Goal: Information Seeking & Learning: Learn about a topic

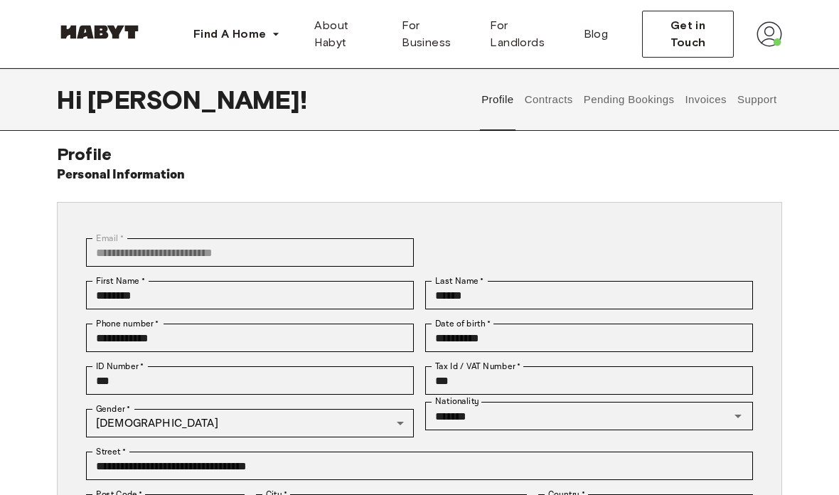
scroll to position [11, 0]
click at [555, 93] on button "Contracts" at bounding box center [549, 99] width 52 height 63
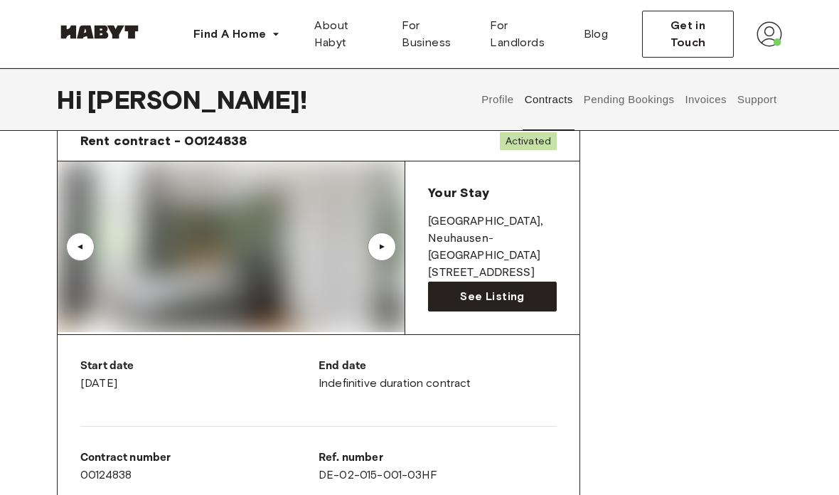
scroll to position [69, 0]
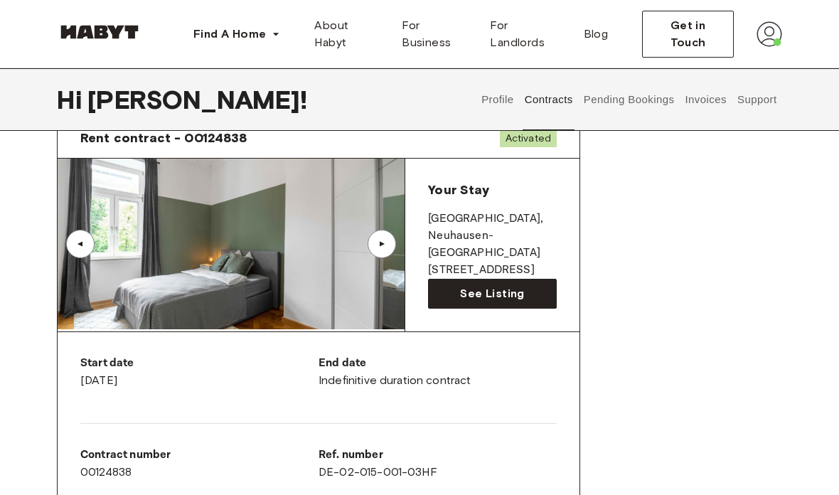
click at [311, 261] on img at bounding box center [231, 244] width 347 height 171
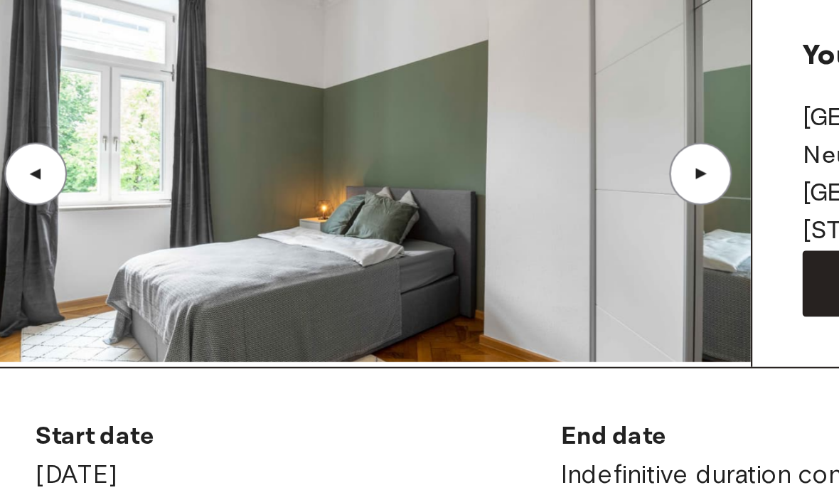
click at [375, 217] on div "▲" at bounding box center [382, 221] width 14 height 9
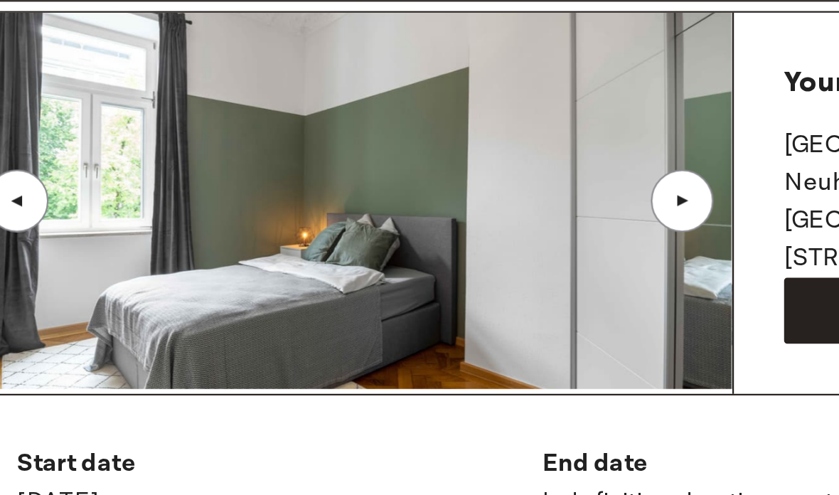
click at [375, 217] on div "▲" at bounding box center [382, 221] width 14 height 9
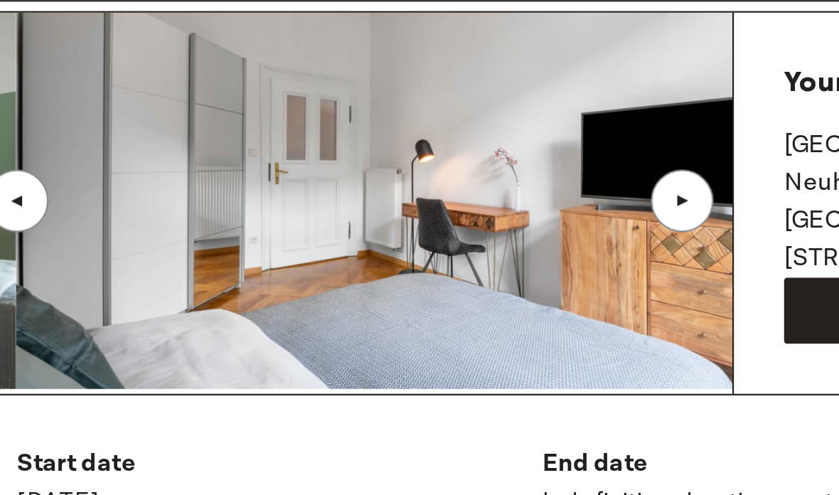
click at [375, 217] on div "▲" at bounding box center [382, 221] width 14 height 9
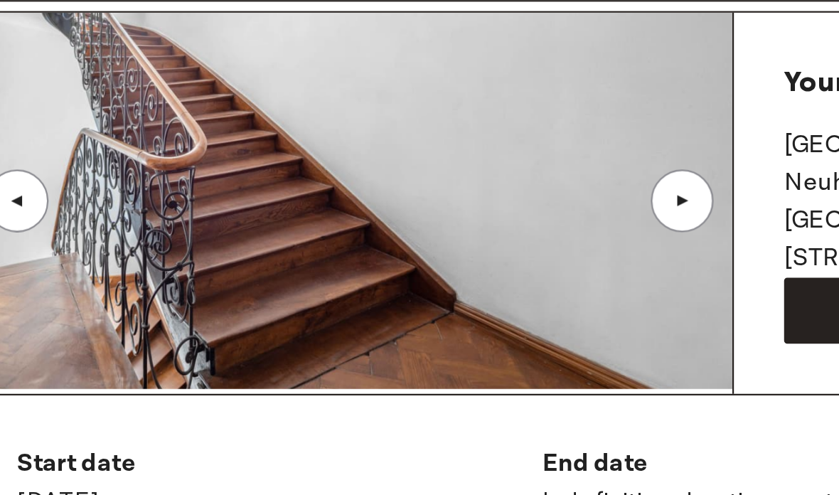
click at [66, 207] on div "▲" at bounding box center [80, 221] width 28 height 28
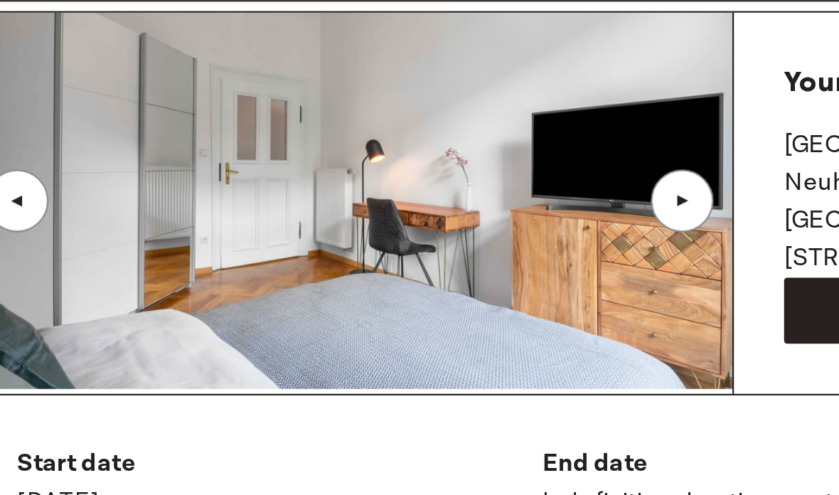
click at [368, 207] on div "▲" at bounding box center [382, 221] width 28 height 28
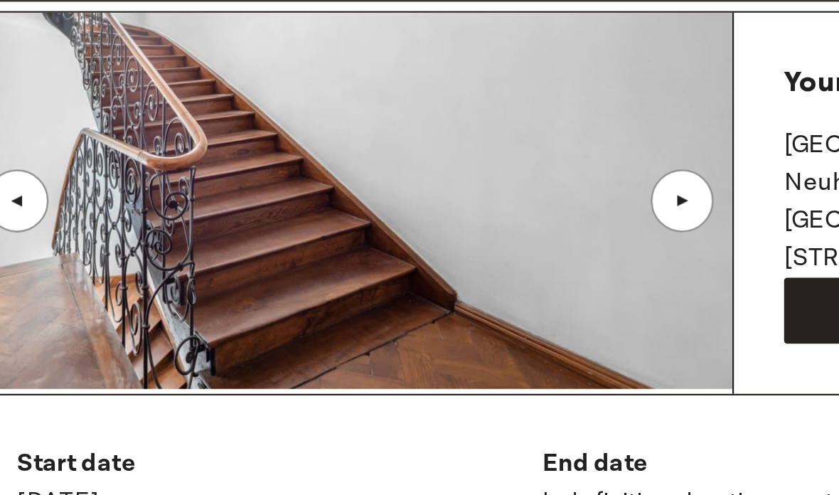
click at [375, 217] on div "▲" at bounding box center [382, 221] width 14 height 9
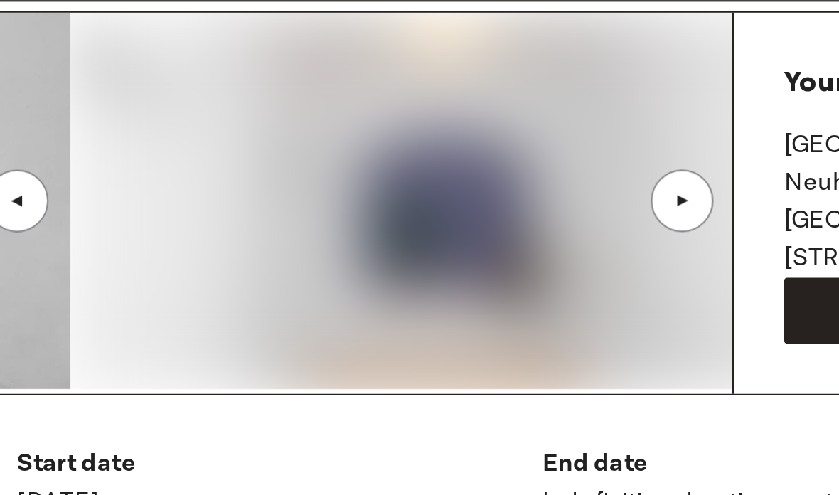
click at [66, 207] on div "▲" at bounding box center [80, 221] width 28 height 28
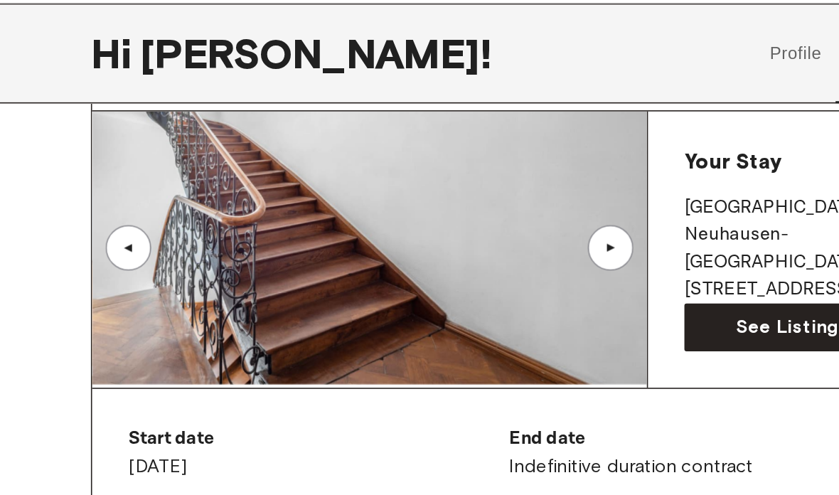
click at [71, 207] on div "▲" at bounding box center [80, 221] width 28 height 28
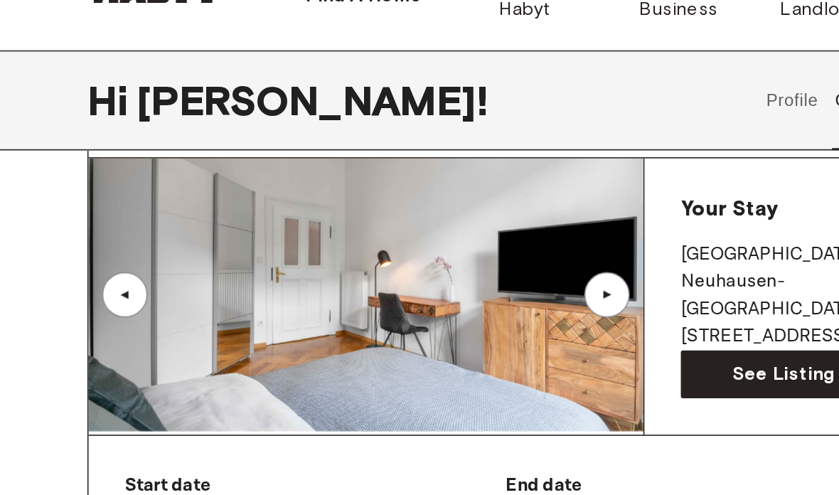
click at [74, 217] on div "▲" at bounding box center [80, 221] width 14 height 9
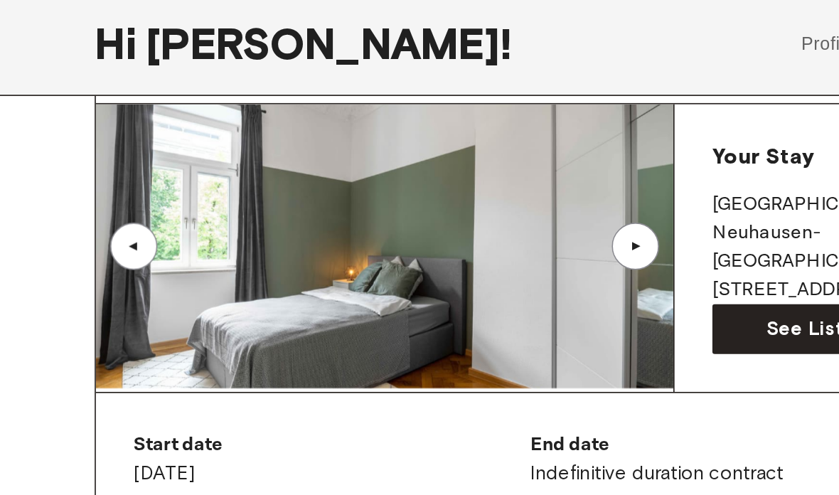
click at [387, 217] on div "▲" at bounding box center [382, 221] width 14 height 9
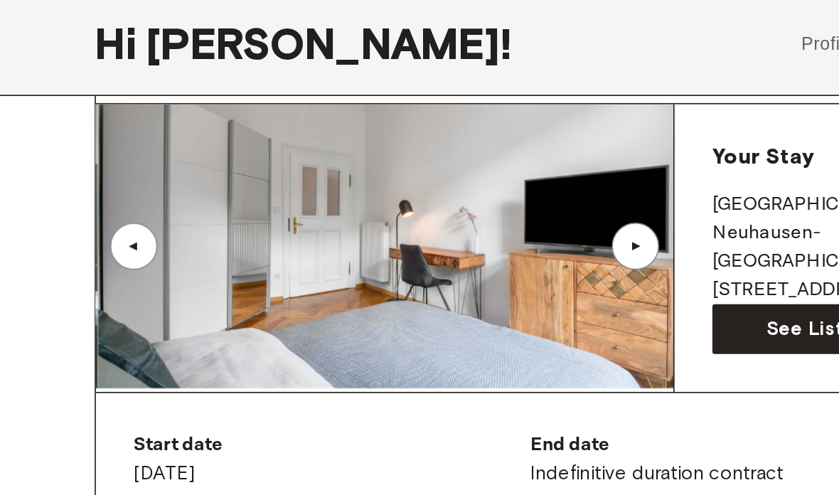
click at [383, 217] on div "▲" at bounding box center [382, 221] width 14 height 9
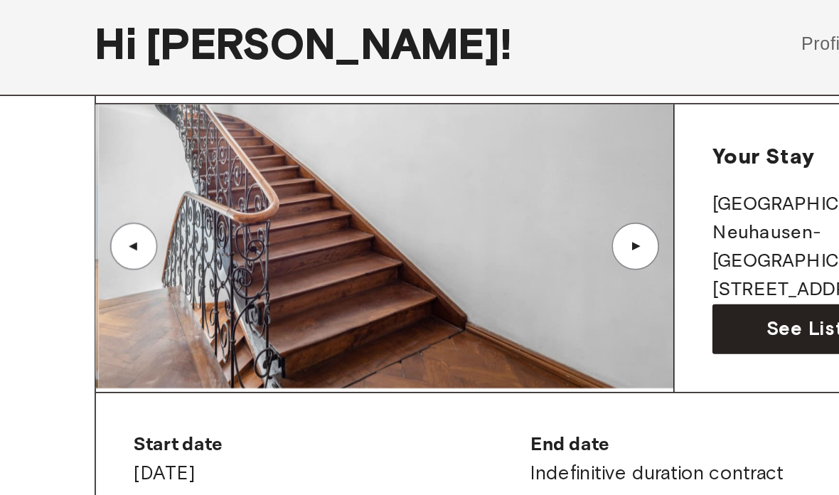
click at [380, 217] on div "▲" at bounding box center [382, 221] width 14 height 9
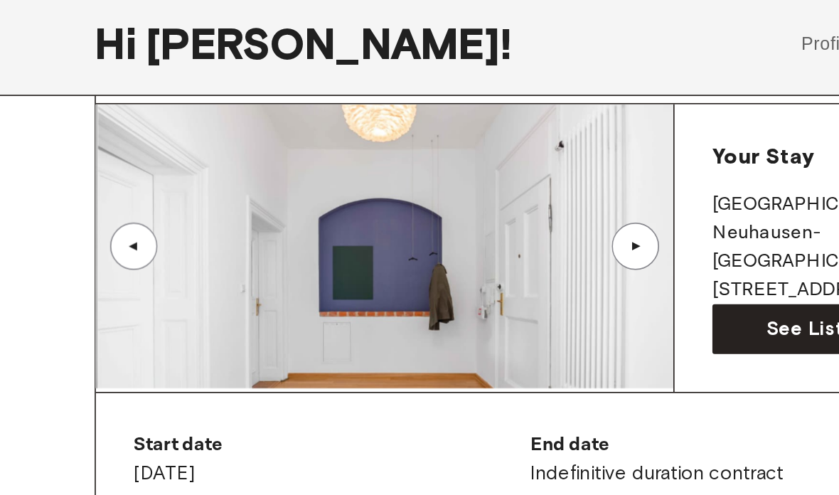
click at [384, 217] on div "▲" at bounding box center [382, 221] width 14 height 9
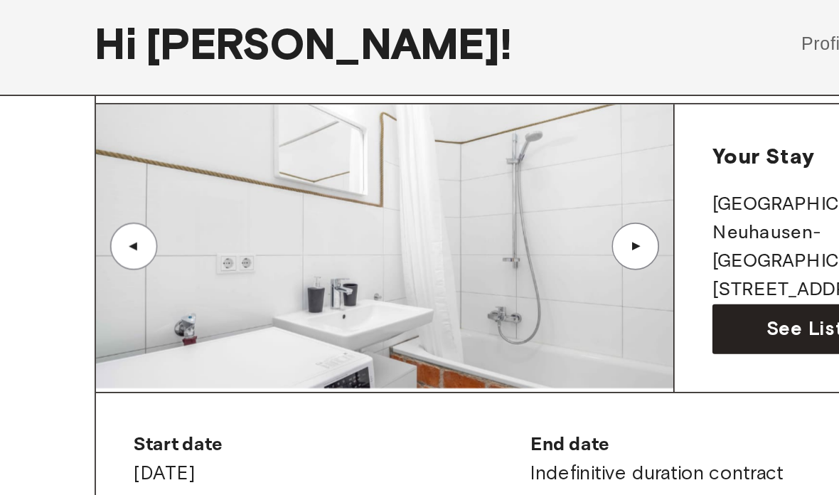
click at [383, 207] on div "▲" at bounding box center [382, 221] width 28 height 28
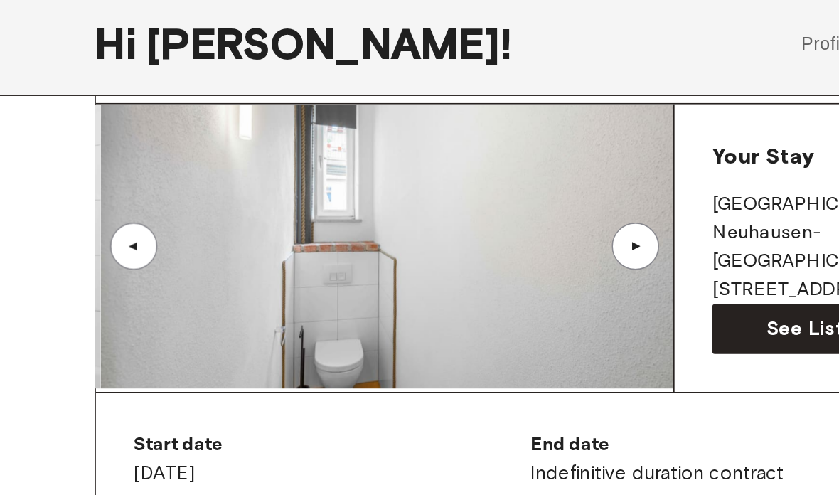
click at [385, 217] on div "▲" at bounding box center [382, 221] width 14 height 9
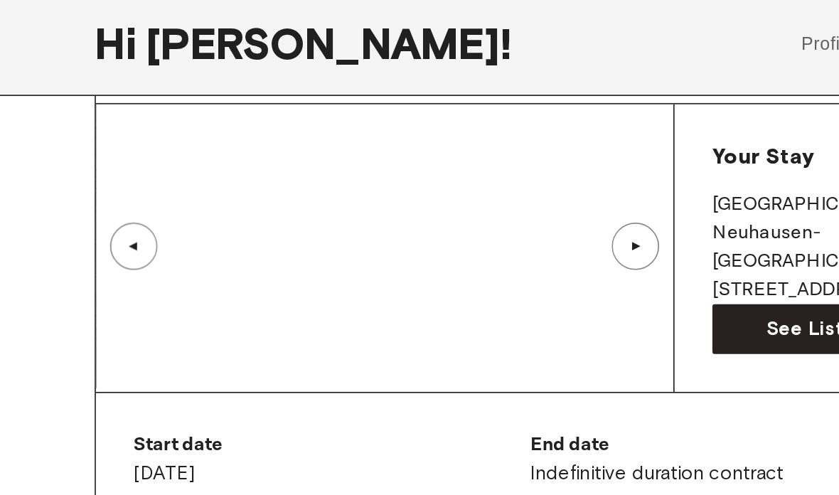
click at [386, 207] on div "▲" at bounding box center [382, 221] width 28 height 28
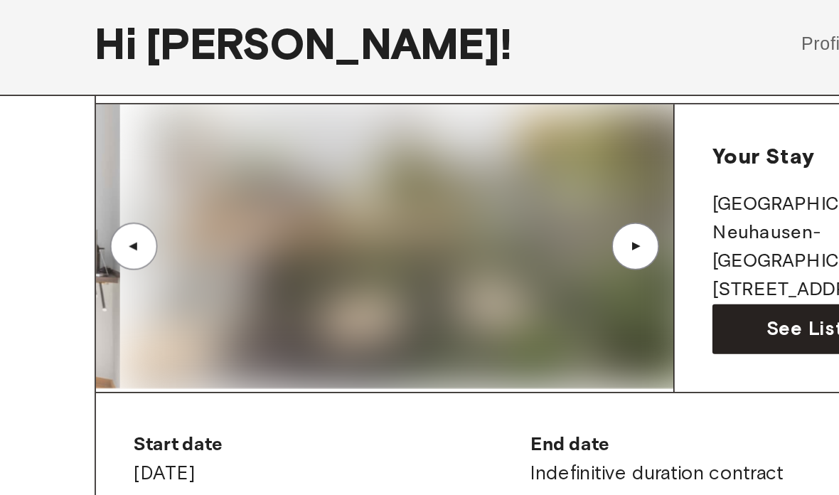
click at [82, 207] on div "▲" at bounding box center [80, 221] width 28 height 28
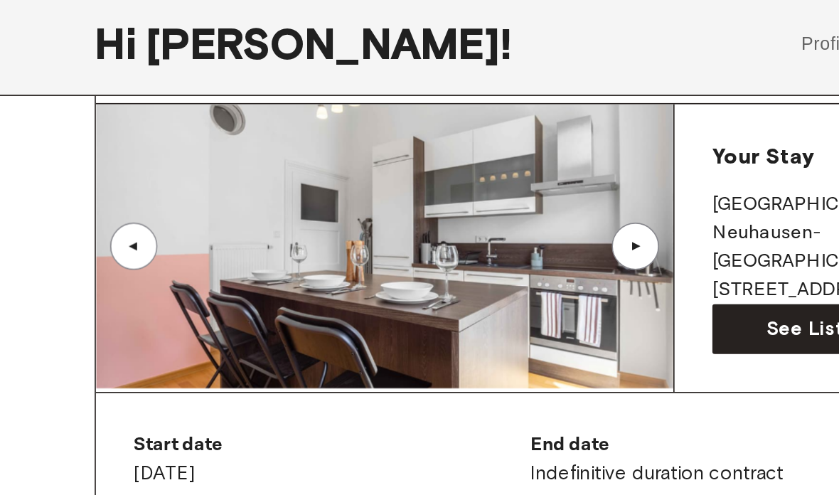
click at [382, 217] on div "▲" at bounding box center [382, 221] width 14 height 9
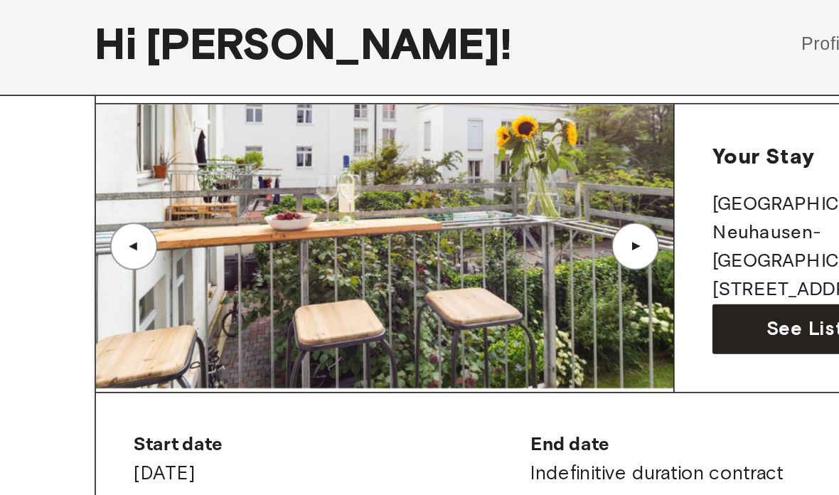
click at [380, 217] on div "▲" at bounding box center [382, 221] width 14 height 9
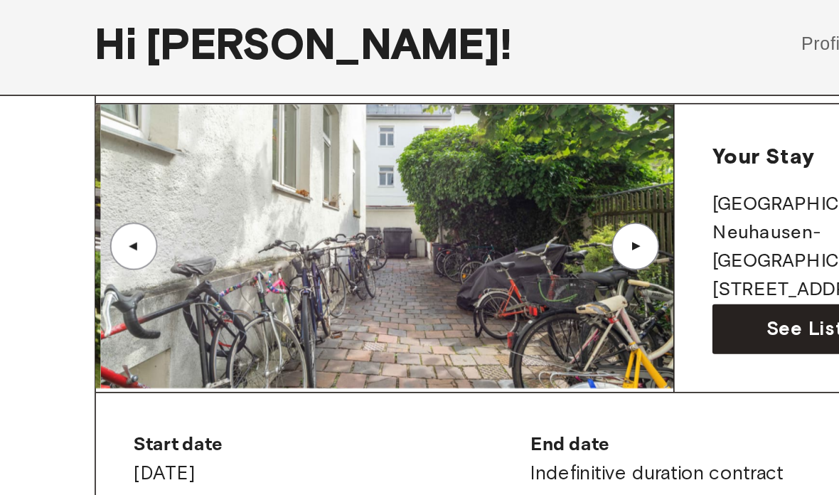
click at [79, 217] on div "▲" at bounding box center [80, 221] width 14 height 9
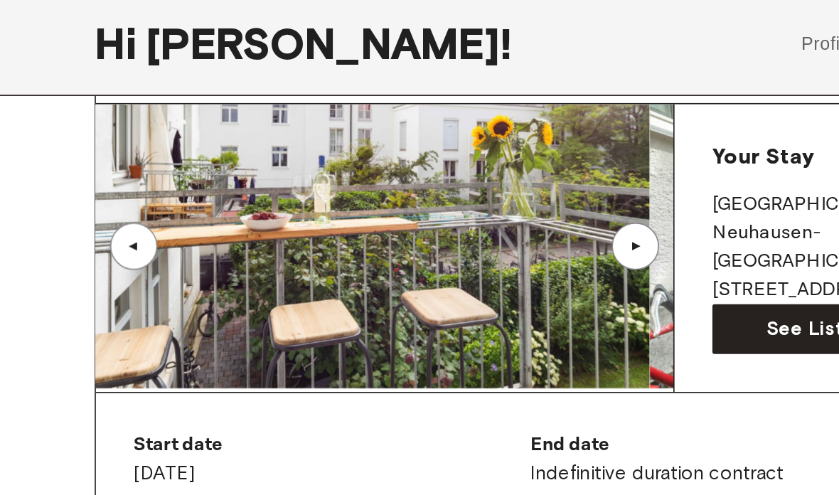
click at [84, 207] on div "▲" at bounding box center [80, 221] width 28 height 28
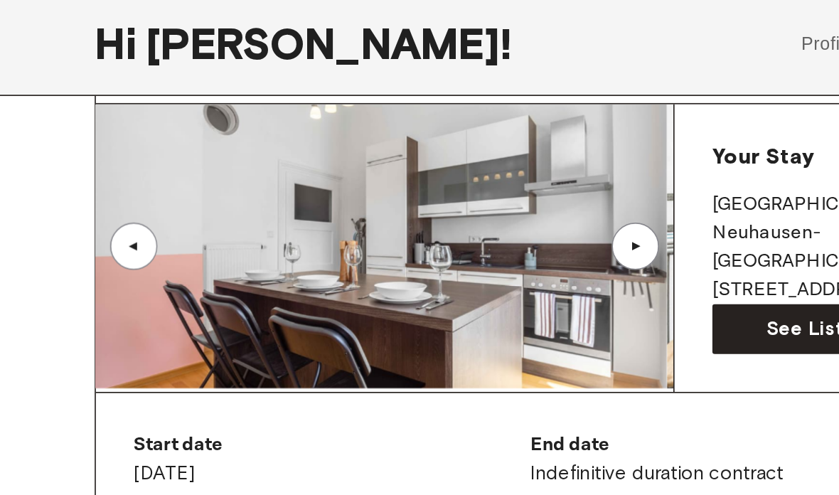
click at [86, 207] on div "▲" at bounding box center [80, 221] width 28 height 28
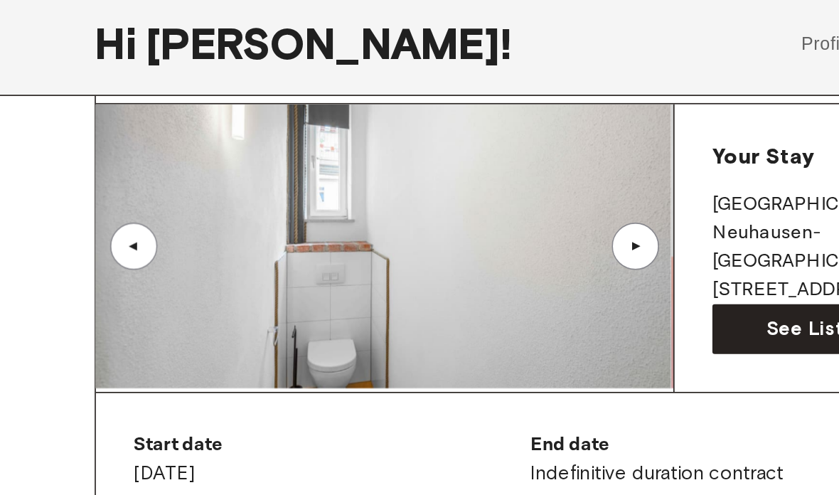
click at [81, 217] on div "▲" at bounding box center [80, 221] width 14 height 9
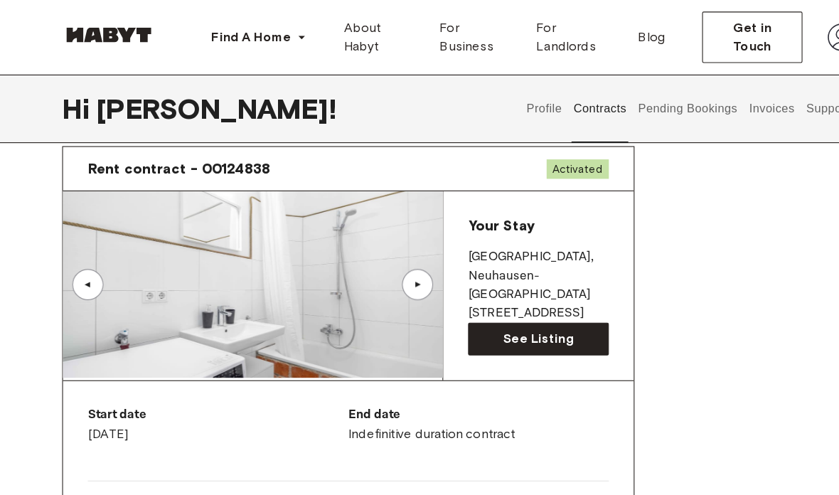
scroll to position [53, 0]
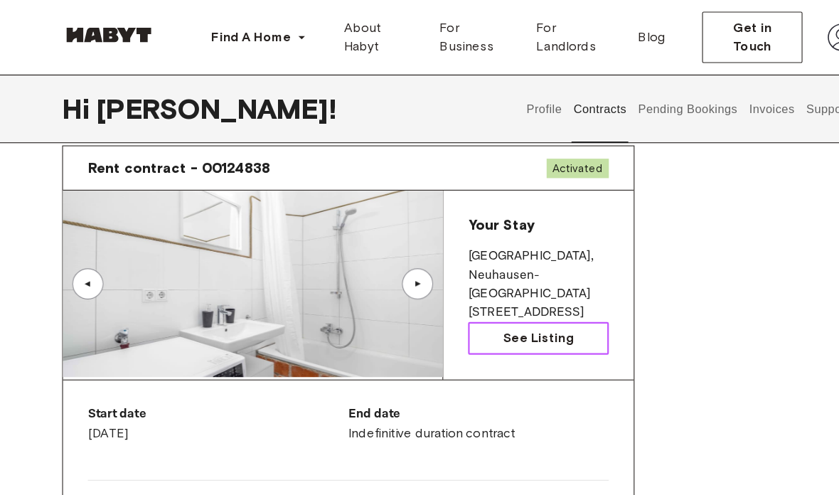
click at [508, 309] on span "See Listing" at bounding box center [492, 309] width 64 height 17
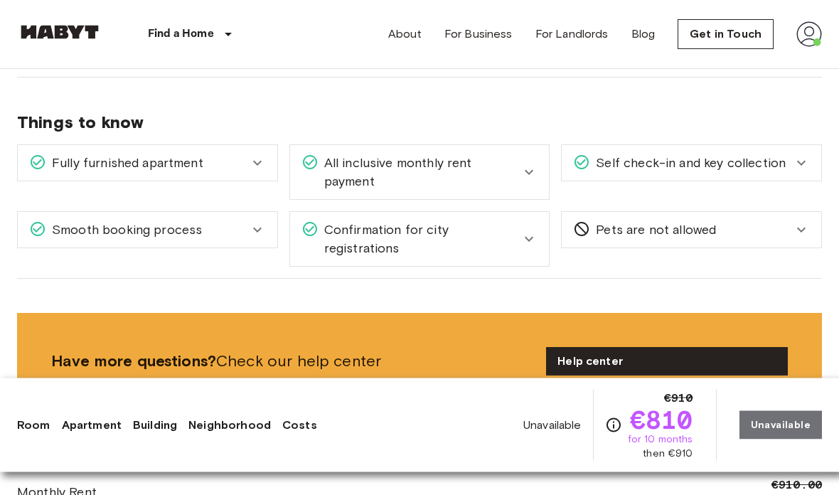
scroll to position [1202, 0]
click at [271, 166] on div "Fully furnished apartment" at bounding box center [148, 163] width 260 height 36
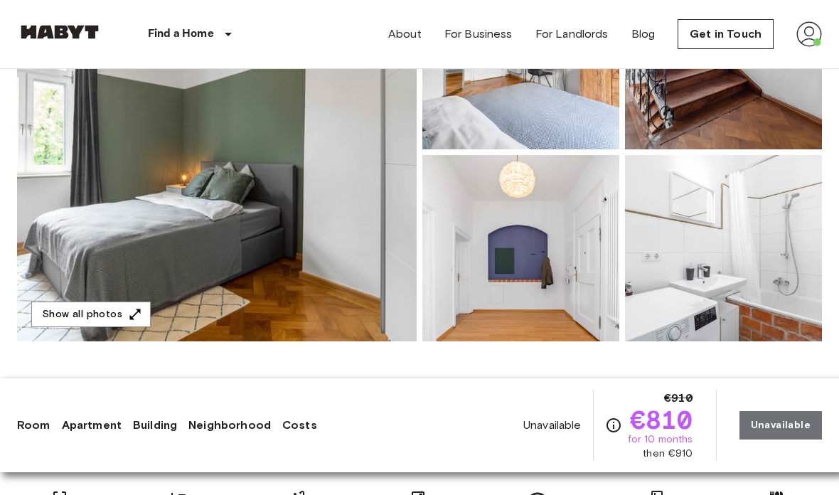
scroll to position [220, 0]
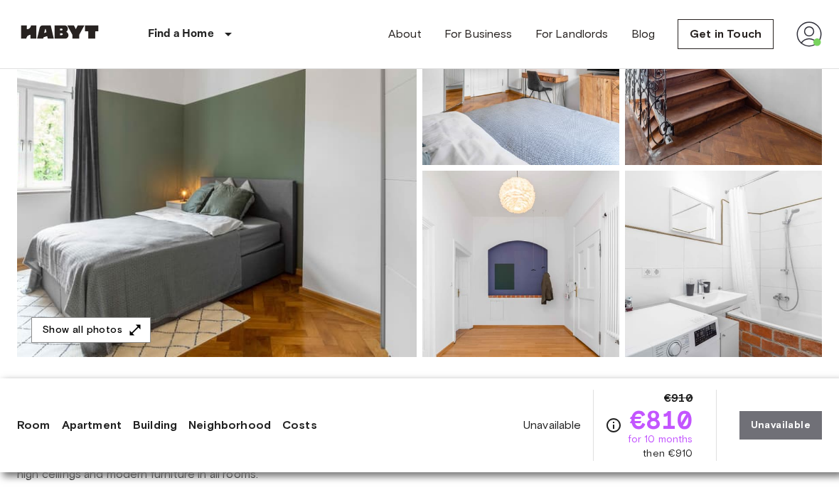
click at [579, 273] on img at bounding box center [520, 264] width 197 height 186
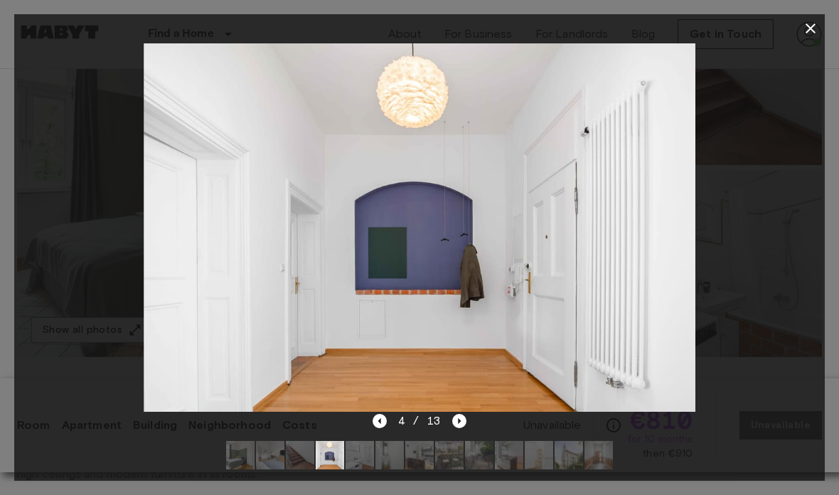
click at [457, 415] on icon "Next image" at bounding box center [459, 421] width 14 height 14
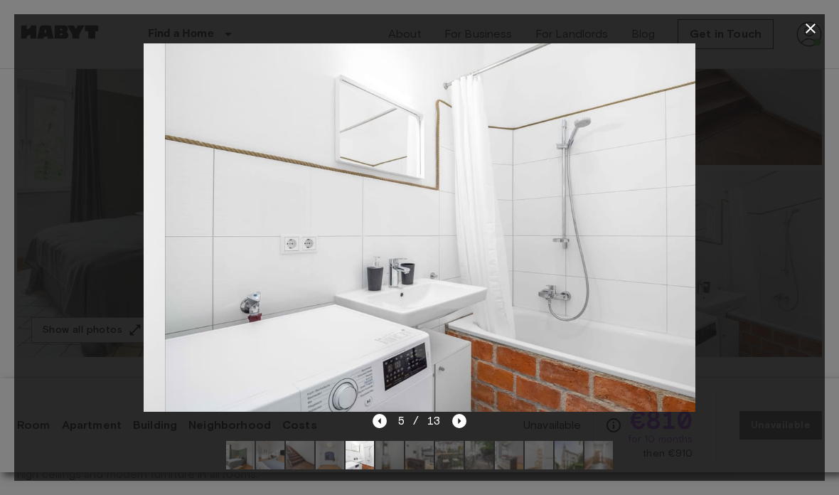
click at [459, 425] on icon "Next image" at bounding box center [459, 421] width 14 height 14
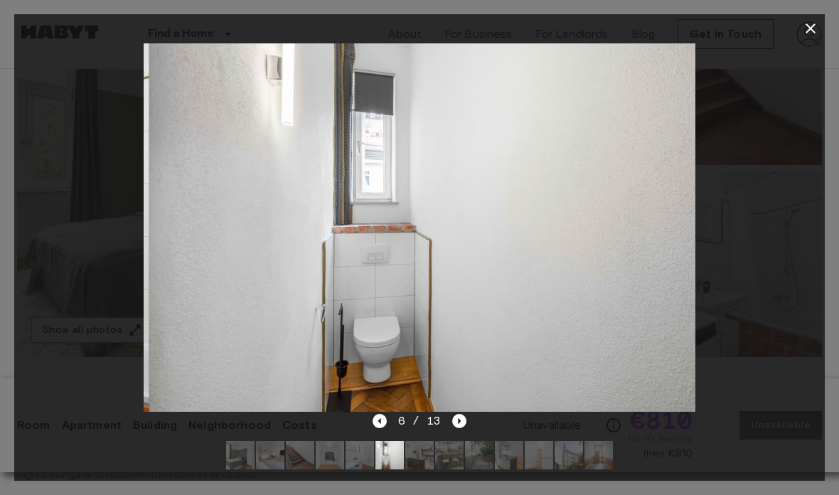
click at [466, 415] on icon "Next image" at bounding box center [459, 421] width 14 height 14
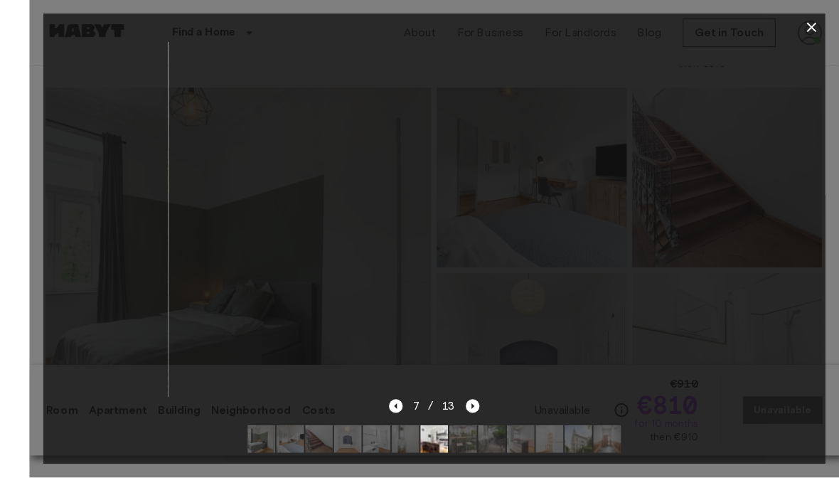
scroll to position [146, 0]
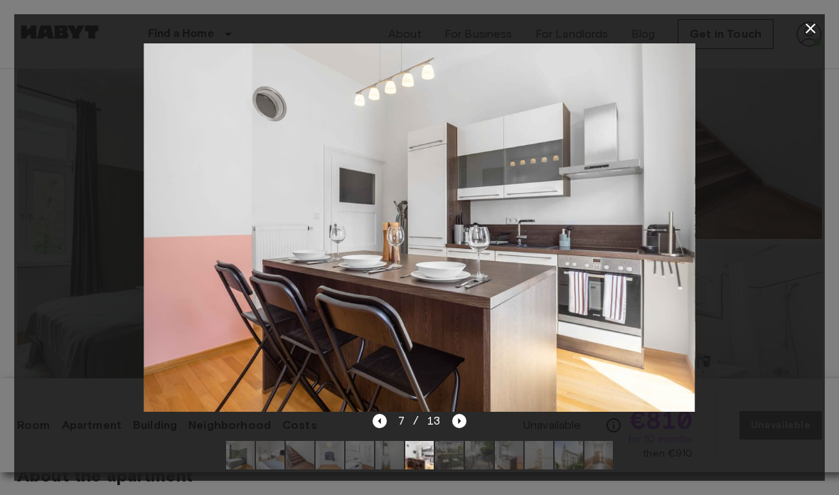
click at [803, 22] on icon "button" at bounding box center [810, 28] width 17 height 17
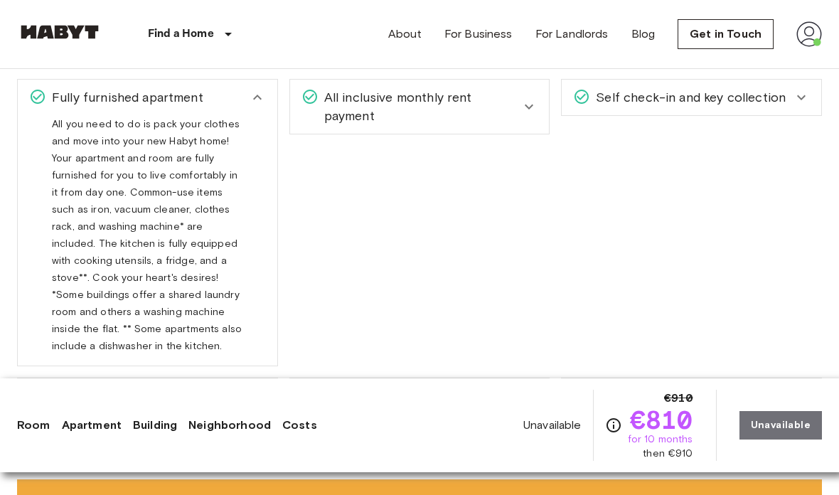
scroll to position [1241, 0]
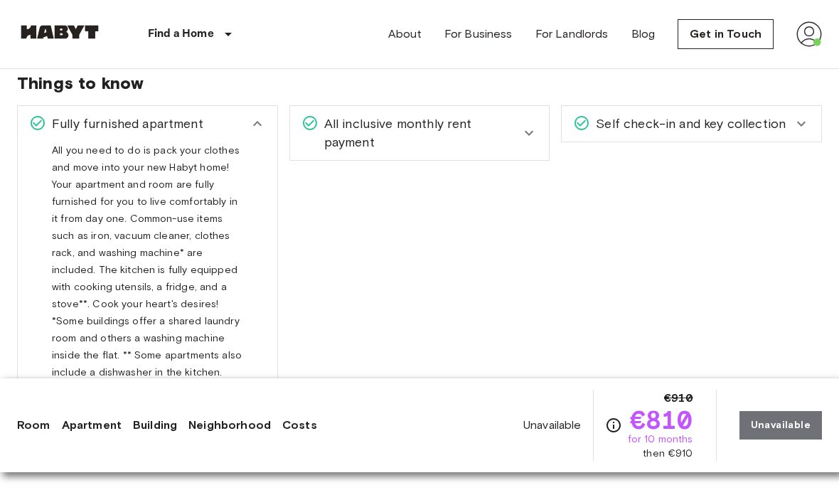
click at [535, 139] on icon at bounding box center [528, 132] width 17 height 17
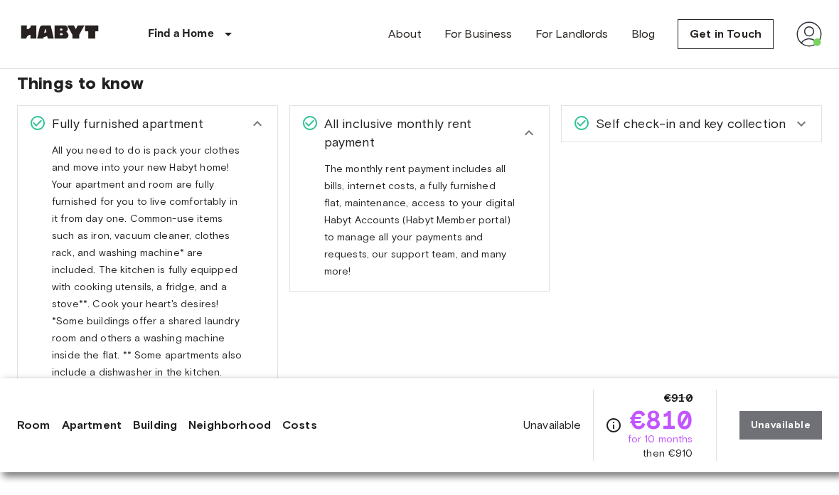
click at [795, 120] on icon at bounding box center [801, 123] width 17 height 17
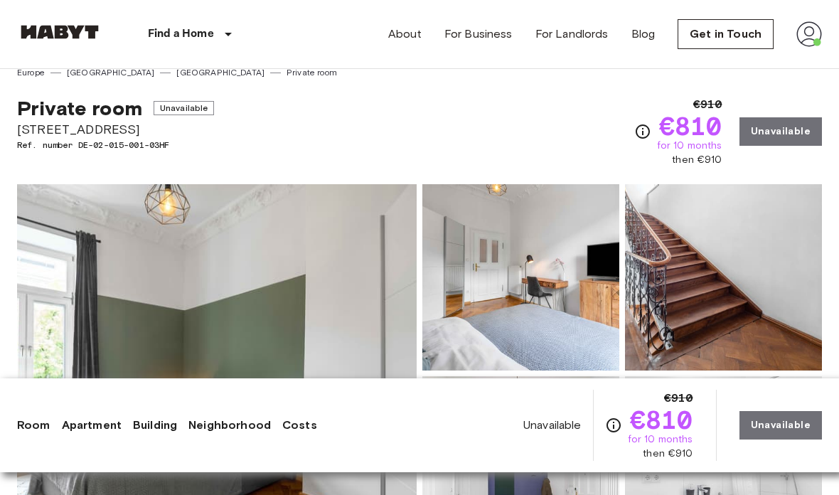
scroll to position [0, 0]
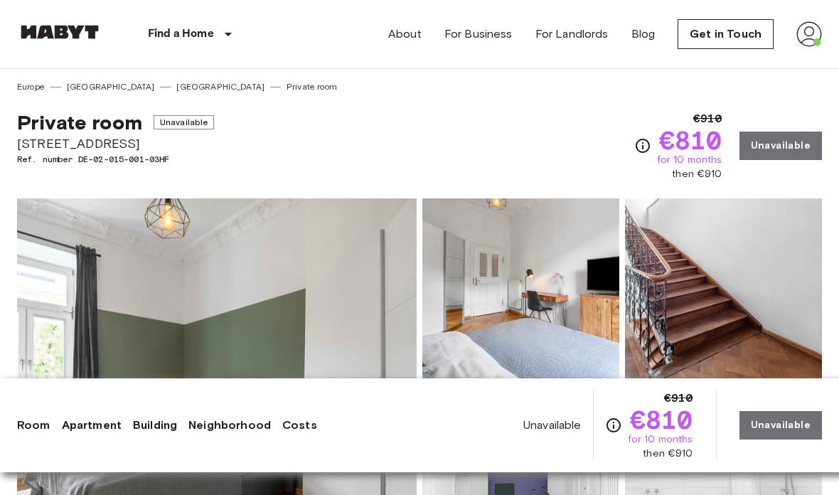
click at [796, 30] on img at bounding box center [809, 34] width 26 height 26
click at [806, 38] on div at bounding box center [419, 247] width 839 height 495
click at [638, 144] on icon "Check cost overview for full price breakdown. Please note that discounts apply …" at bounding box center [642, 145] width 17 height 17
click at [643, 137] on icon "Check cost overview for full price breakdown. Please note that discounts apply …" at bounding box center [642, 145] width 17 height 17
click at [641, 144] on icon "Check cost overview for full price breakdown. Please note that discounts apply …" at bounding box center [642, 145] width 17 height 17
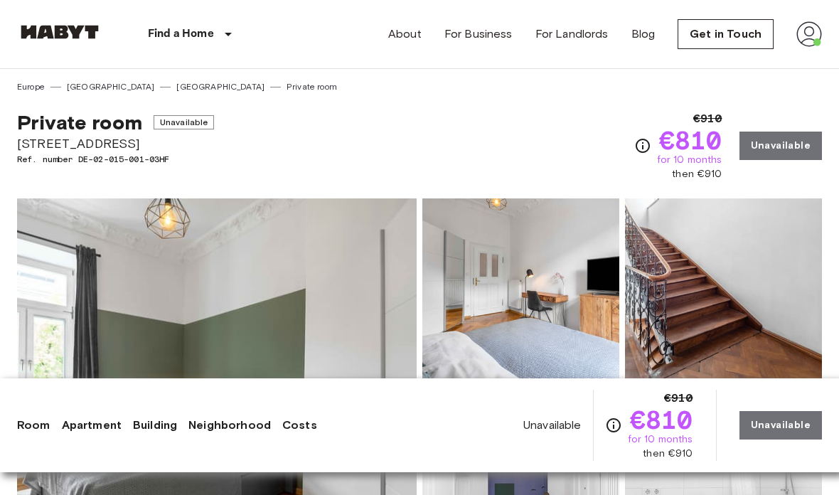
click at [659, 145] on span "€810" at bounding box center [690, 140] width 63 height 26
click at [659, 144] on span "€810" at bounding box center [690, 140] width 63 height 26
click at [644, 145] on icon "Check cost overview for full price breakdown. Please note that discounts apply …" at bounding box center [642, 145] width 17 height 17
click at [644, 144] on icon "Check cost overview for full price breakdown. Please note that discounts apply …" at bounding box center [642, 145] width 17 height 17
click at [798, 36] on img at bounding box center [809, 34] width 26 height 26
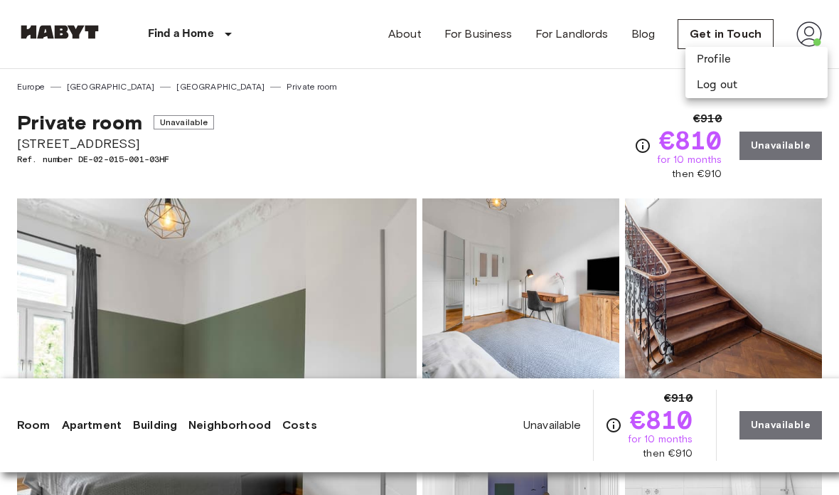
click at [774, 58] on li "Profile" at bounding box center [756, 60] width 142 height 26
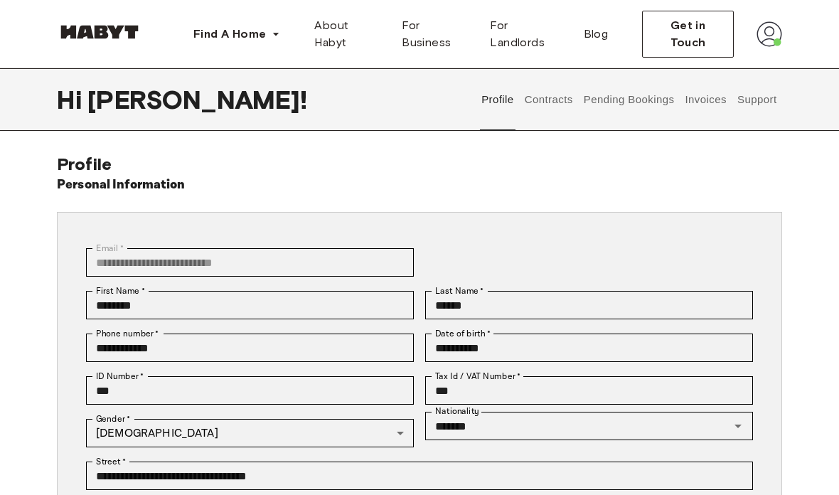
scroll to position [6, 0]
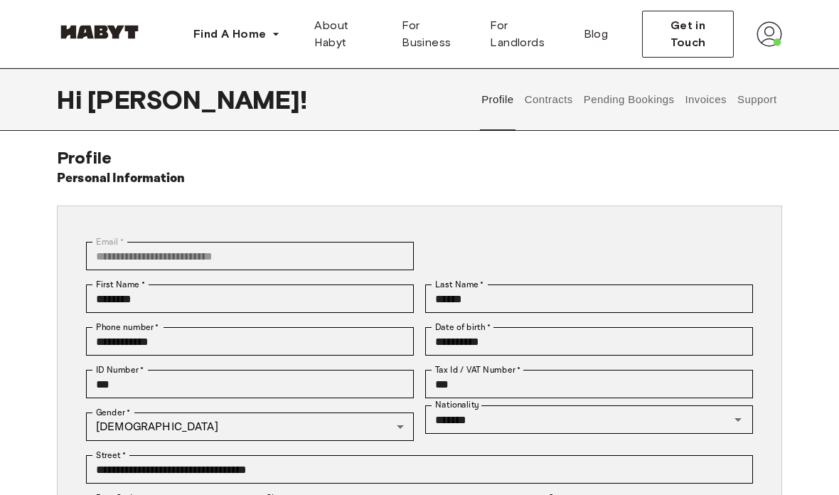
click at [560, 100] on button "Contracts" at bounding box center [549, 99] width 52 height 63
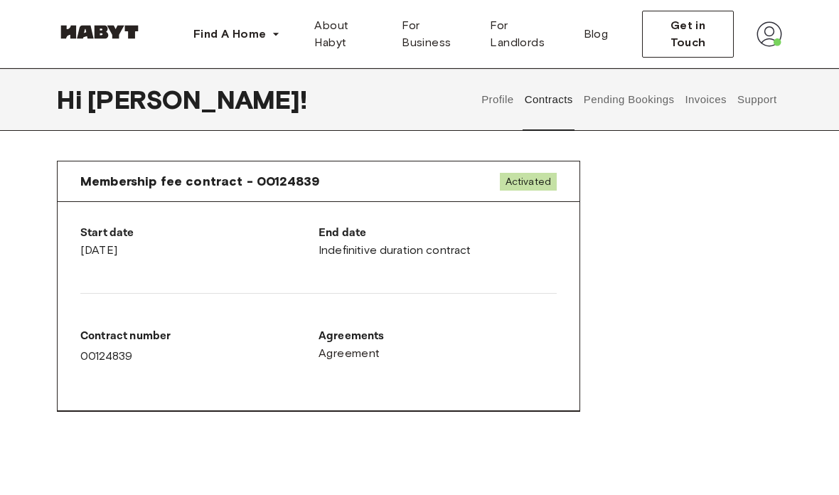
scroll to position [728, 0]
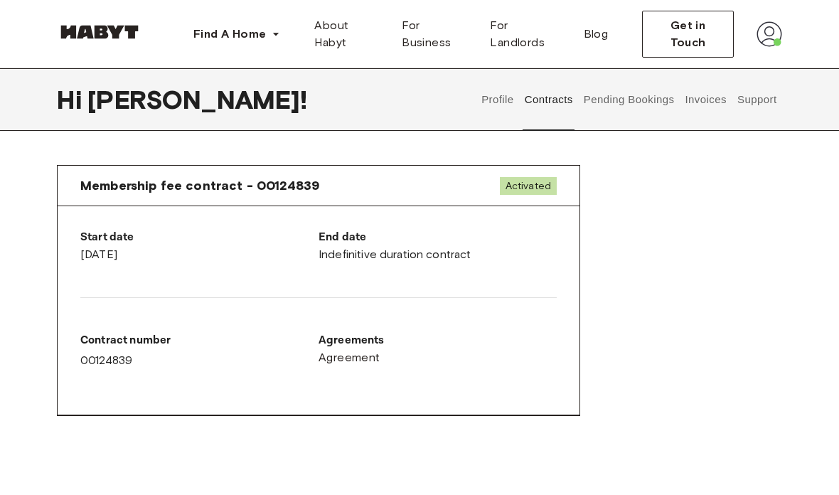
click at [92, 204] on div "Membership fee contract - 00124839 Activated" at bounding box center [319, 186] width 522 height 41
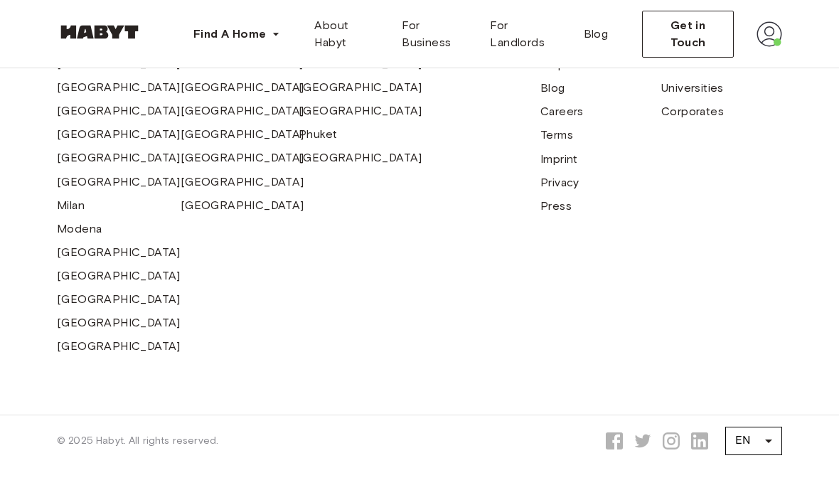
scroll to position [1271, 0]
